Goal: Task Accomplishment & Management: Use online tool/utility

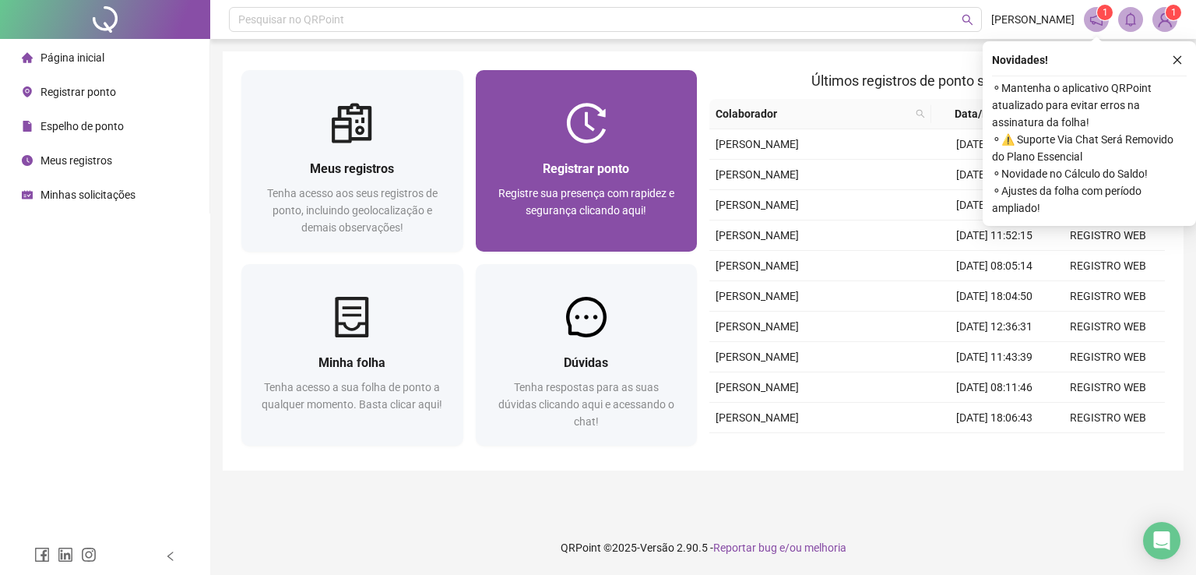
click at [613, 203] on span "Registre sua presença com rapidez e segurança clicando aqui!" at bounding box center [586, 202] width 176 height 30
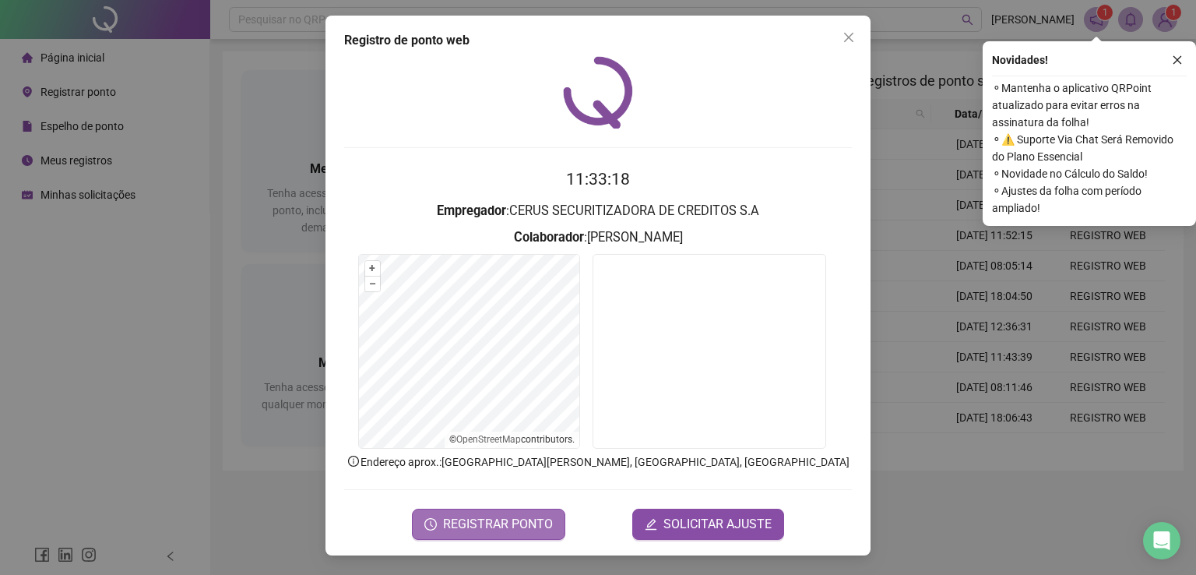
click at [515, 528] on span "REGISTRAR PONTO" at bounding box center [498, 524] width 110 height 19
